Goal: Use online tool/utility: Utilize a website feature to perform a specific function

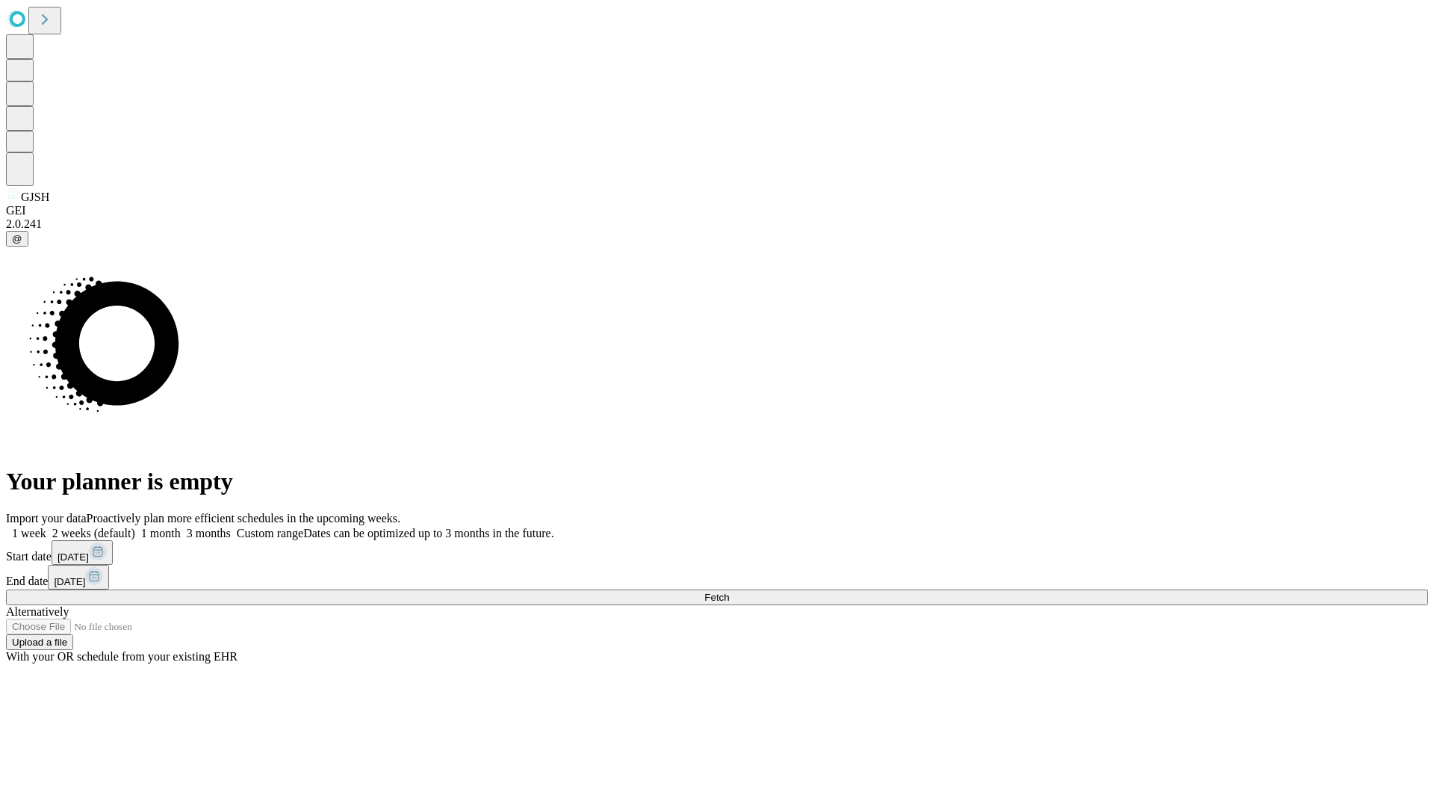
click at [729, 592] on span "Fetch" at bounding box center [716, 597] width 25 height 11
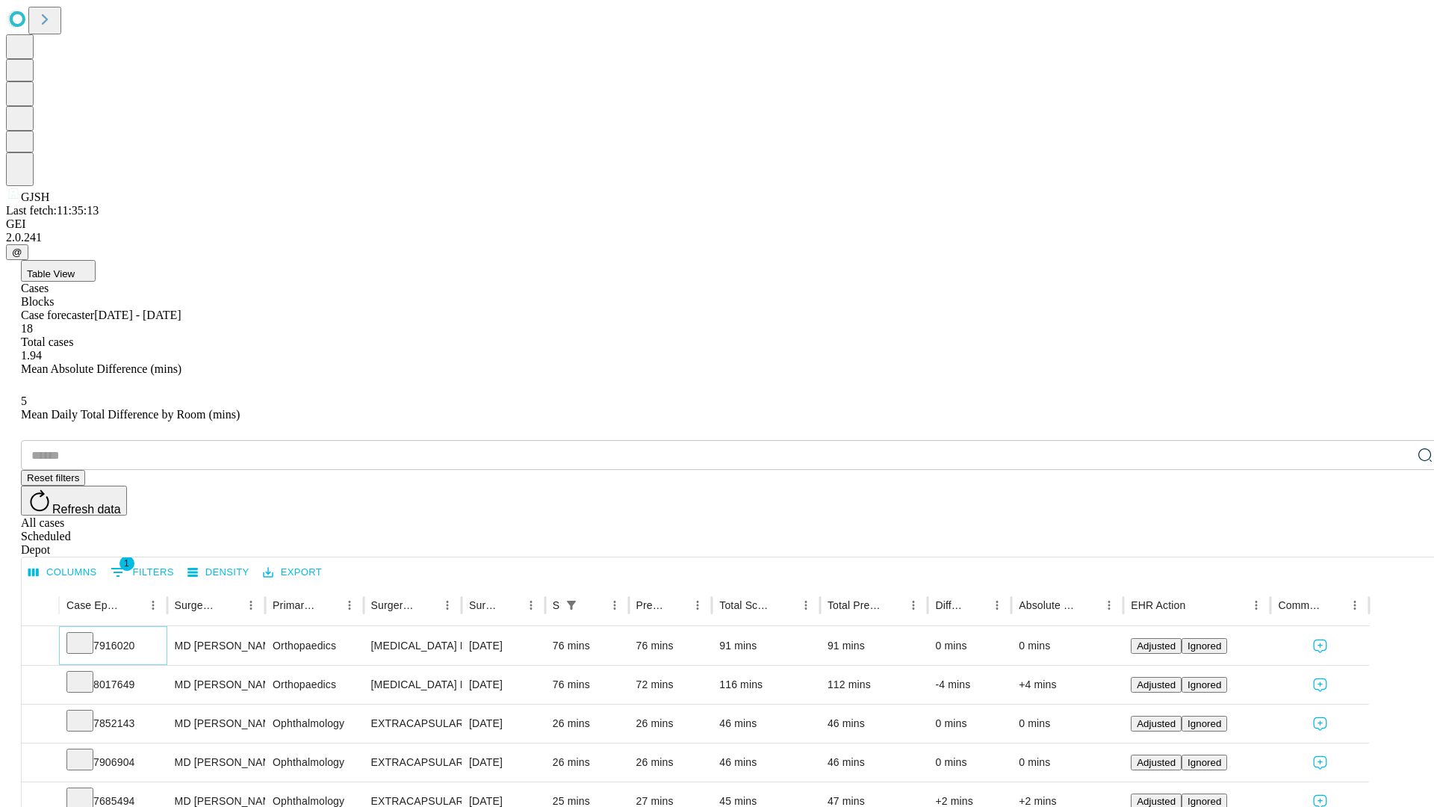
click at [87, 634] on icon at bounding box center [79, 641] width 15 height 15
